Goal: Find specific page/section: Find specific page/section

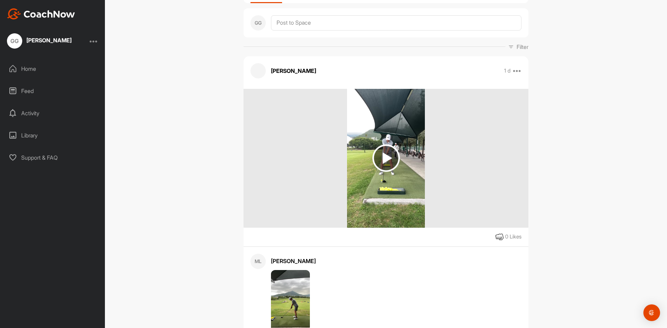
scroll to position [69, 0]
click at [375, 155] on img at bounding box center [385, 157] width 27 height 27
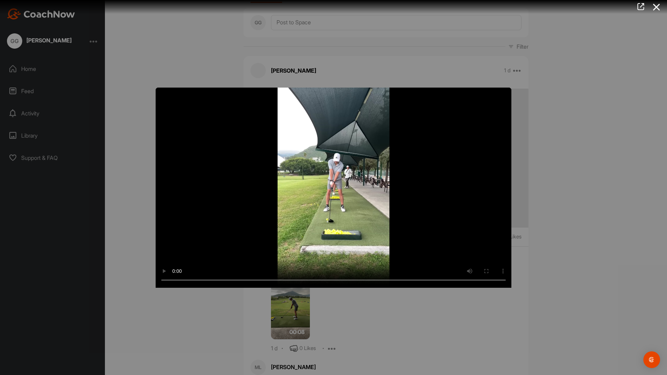
click at [511, 88] on video "Video Player" at bounding box center [334, 188] width 356 height 200
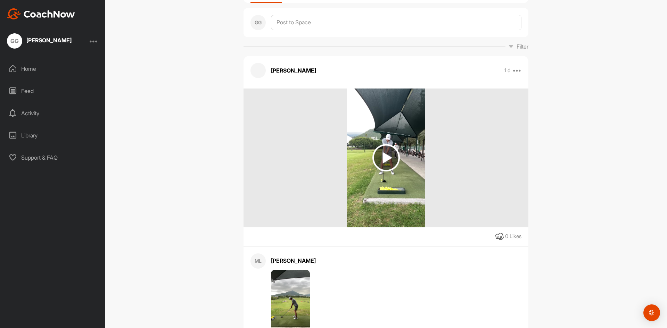
click at [599, 114] on div "GG [PERSON_NAME] Bookings Golf Space Settings Your Notifications Leave Space Ti…" at bounding box center [386, 164] width 562 height 328
